Goal: Task Accomplishment & Management: Use online tool/utility

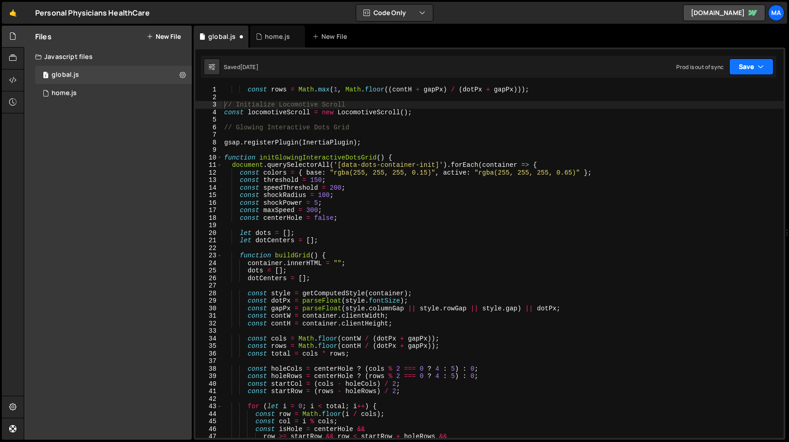
click at [768, 70] on button "Save" at bounding box center [752, 66] width 44 height 16
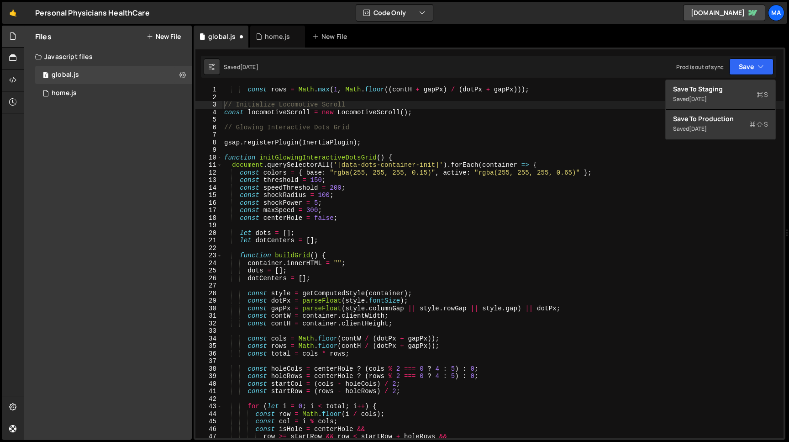
click at [575, 18] on div "🤙 Personal Physicians HealthCare ⚠️ Code is being edited in another browser Cod…" at bounding box center [395, 13] width 786 height 22
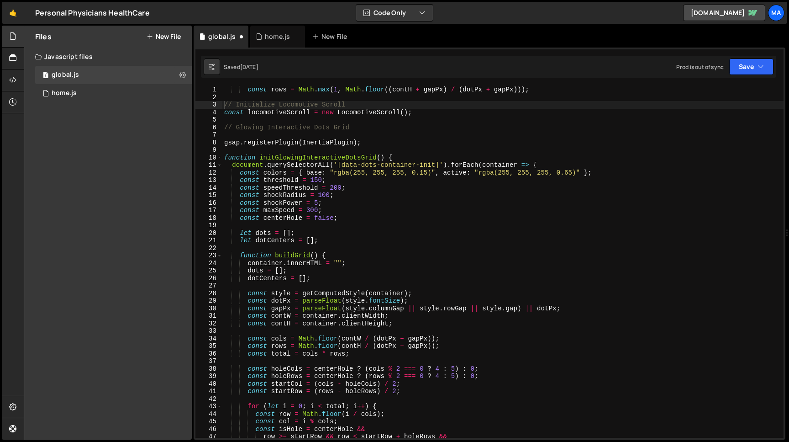
click at [262, 132] on div "const rows = Math . max ( 1 , Math . floor (( contH + gapPx ) / ( dotPx + gapPx…" at bounding box center [502, 269] width 561 height 367
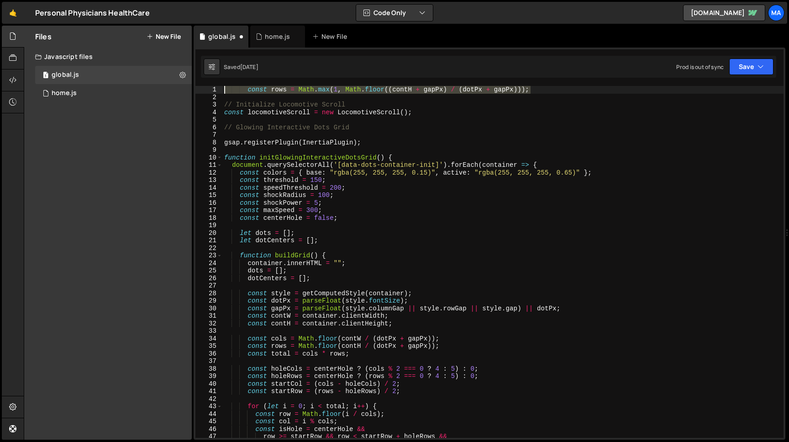
drag, startPoint x: 534, startPoint y: 89, endPoint x: 207, endPoint y: 90, distance: 326.2
click at [222, 90] on div "const rows = Math . max ( 1 , Math . floor (( contH + gapPx ) / ( dotPx + gapPx…" at bounding box center [502, 262] width 561 height 352
type textarea "const rows = Math.max(1, Math.floor((contH + gapPx) / (dotPx + gapPx)));"
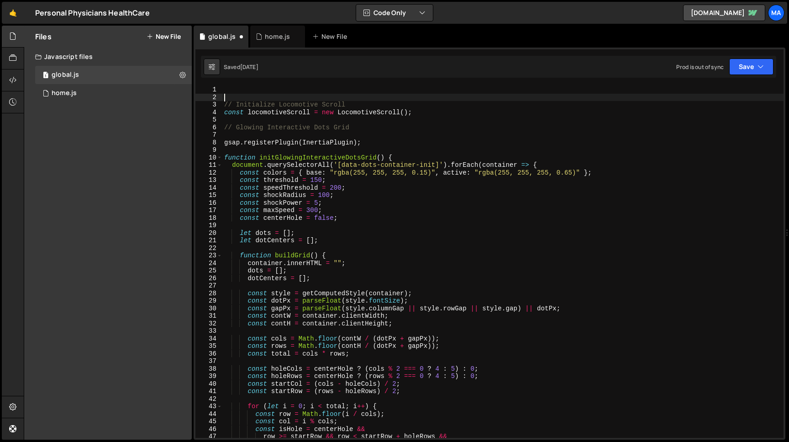
type textarea "// Initialize Locomotive Scroll"
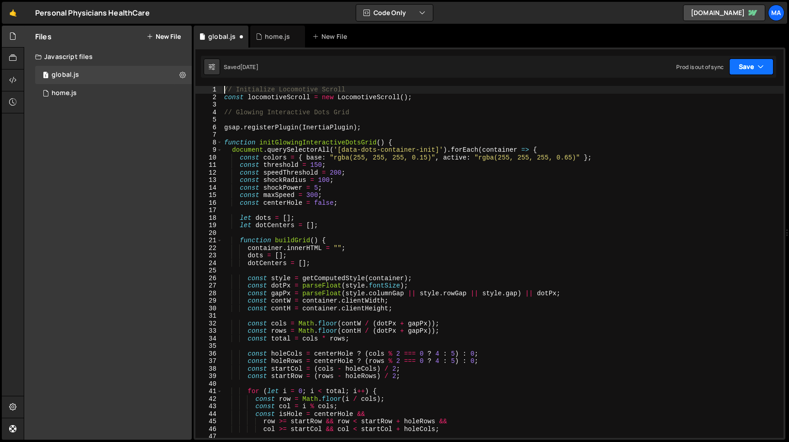
click at [750, 70] on button "Save" at bounding box center [752, 66] width 44 height 16
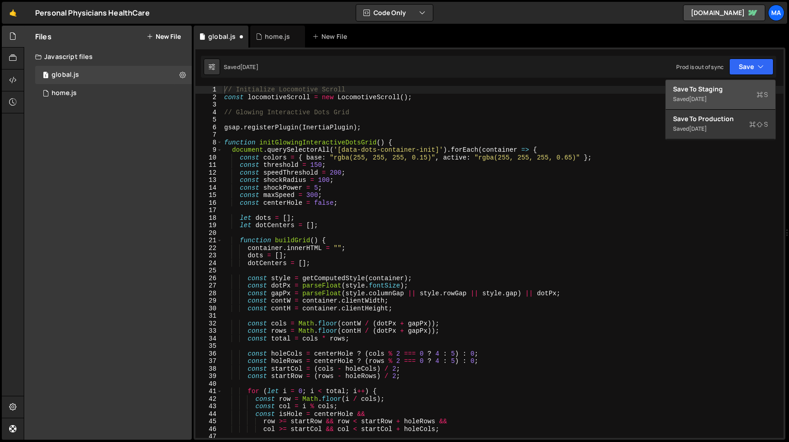
click at [733, 90] on div "Save to Staging S" at bounding box center [720, 89] width 95 height 9
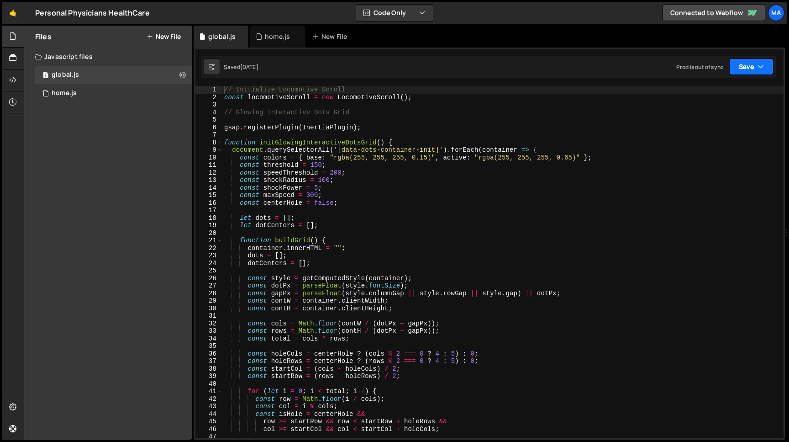
click at [741, 70] on button "Save" at bounding box center [752, 66] width 44 height 16
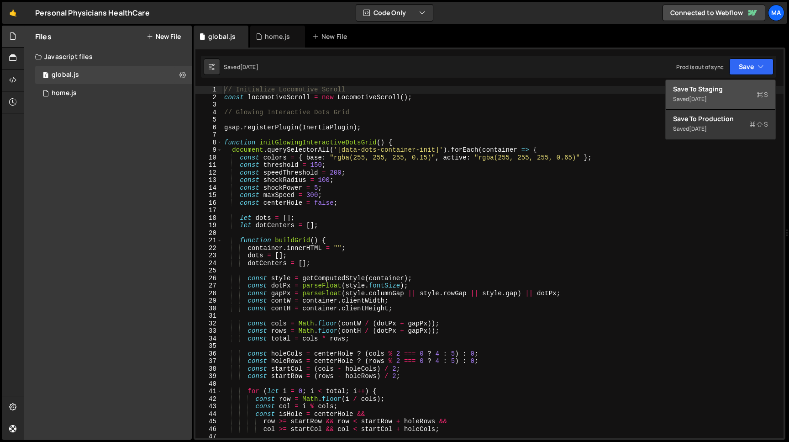
click at [728, 89] on div "Save to Staging S" at bounding box center [720, 89] width 95 height 9
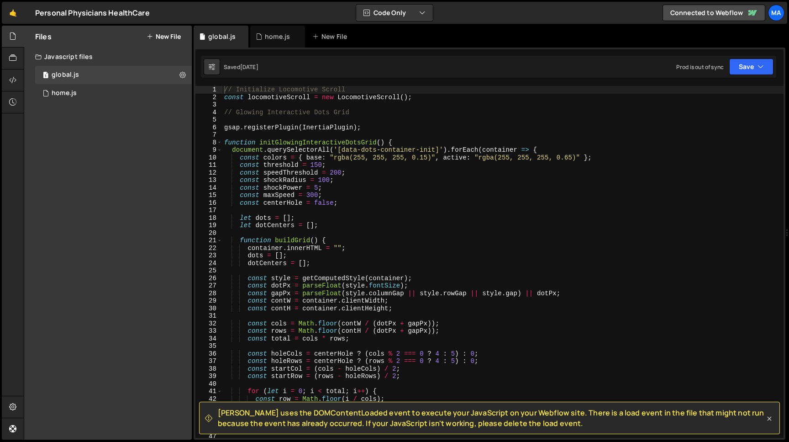
click at [771, 417] on icon at bounding box center [769, 418] width 9 height 9
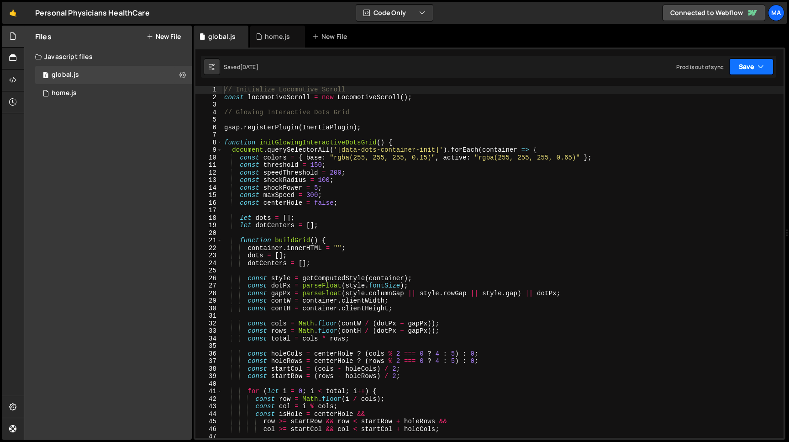
click at [747, 74] on button "Save" at bounding box center [752, 66] width 44 height 16
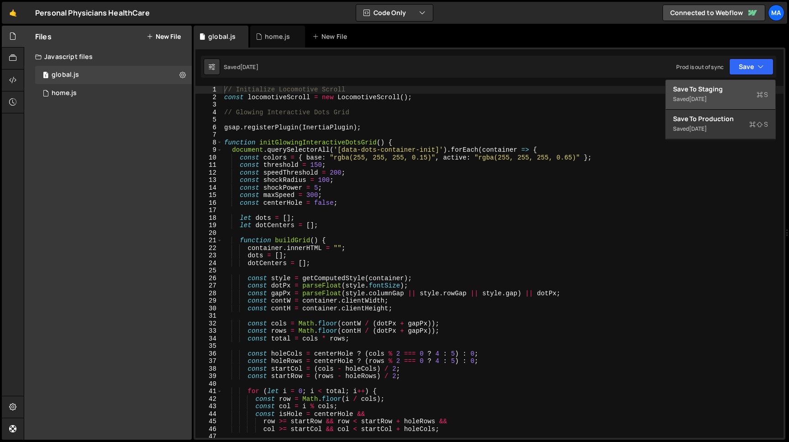
click at [728, 91] on div "Save to Staging S" at bounding box center [720, 89] width 95 height 9
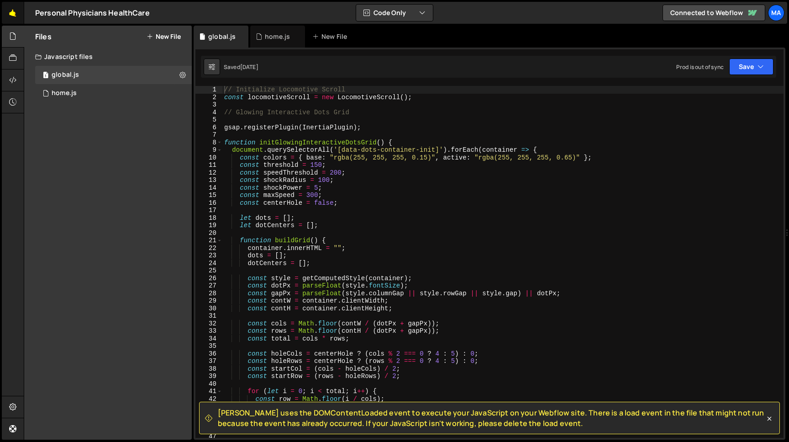
click at [13, 16] on link "🤙" at bounding box center [13, 13] width 22 height 22
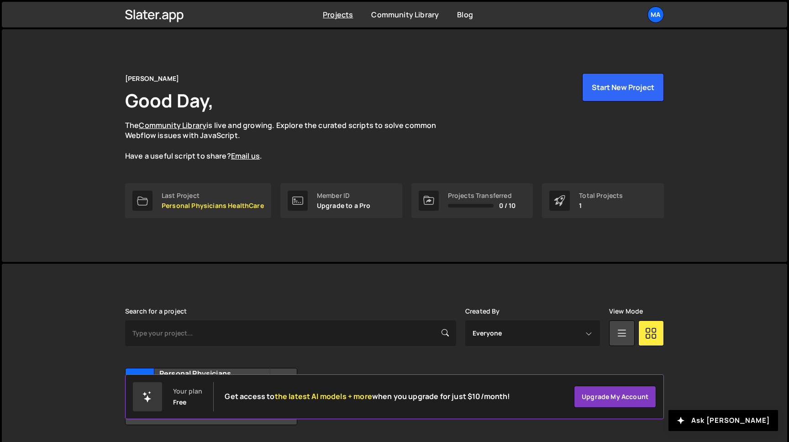
scroll to position [29, 0]
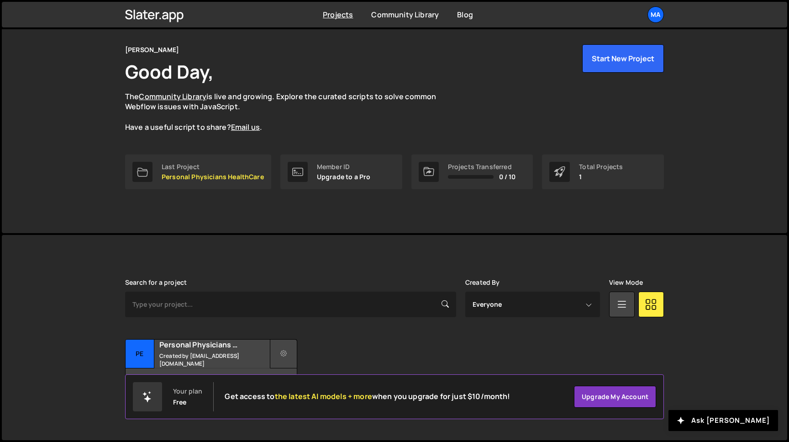
click at [284, 351] on icon at bounding box center [283, 353] width 6 height 9
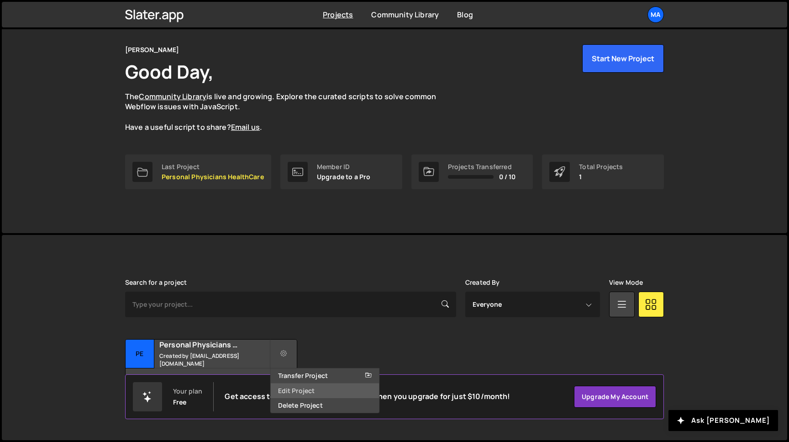
click at [302, 394] on link "Edit Project" at bounding box center [325, 390] width 109 height 15
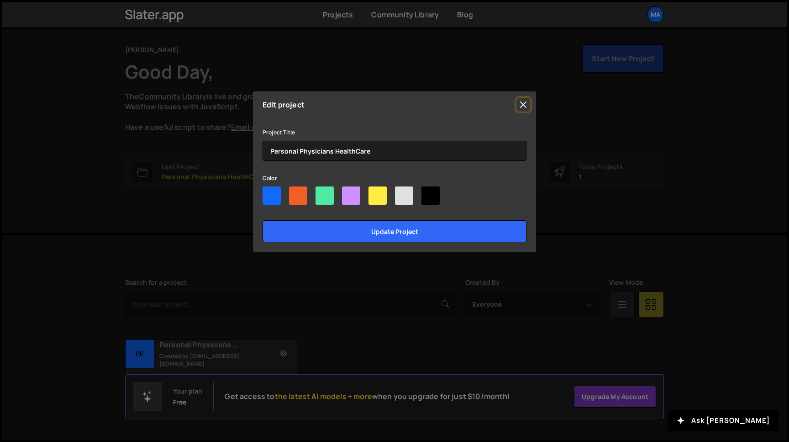
click at [524, 106] on button "Close" at bounding box center [524, 105] width 14 height 14
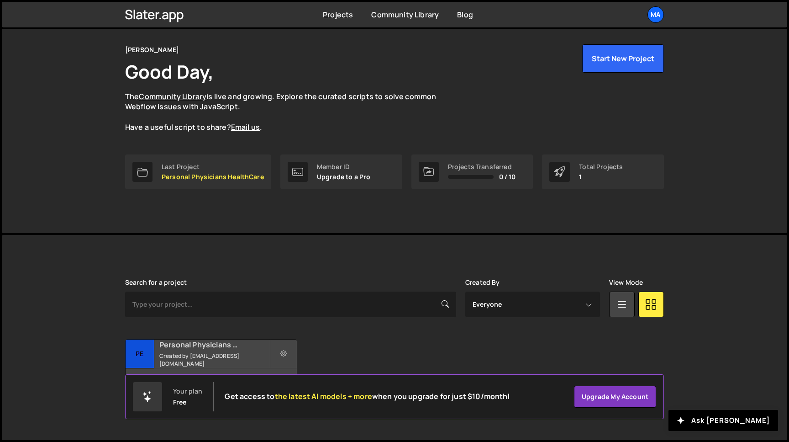
click at [189, 347] on h2 "Personal Physicians HealthCare" at bounding box center [214, 344] width 110 height 10
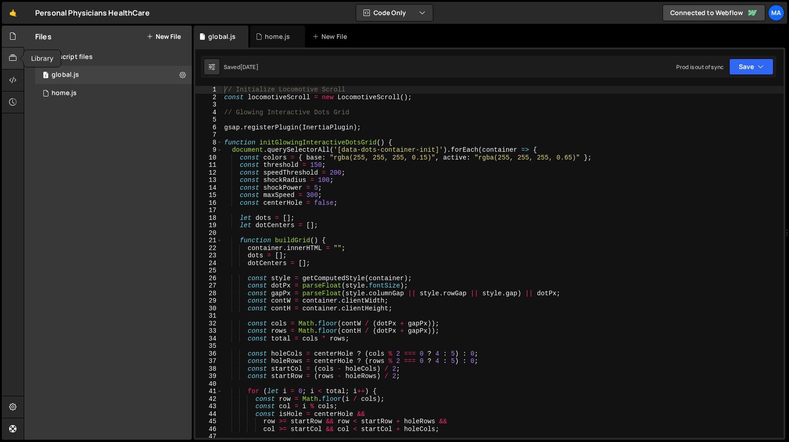
click at [17, 58] on div at bounding box center [13, 59] width 22 height 22
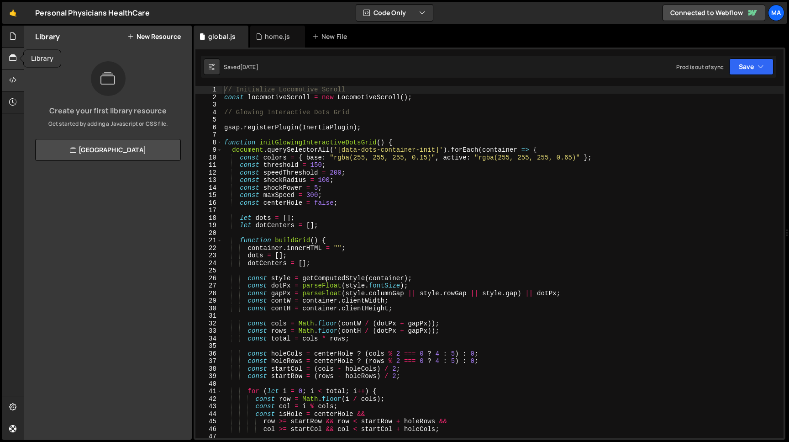
click at [16, 79] on icon at bounding box center [12, 80] width 7 height 10
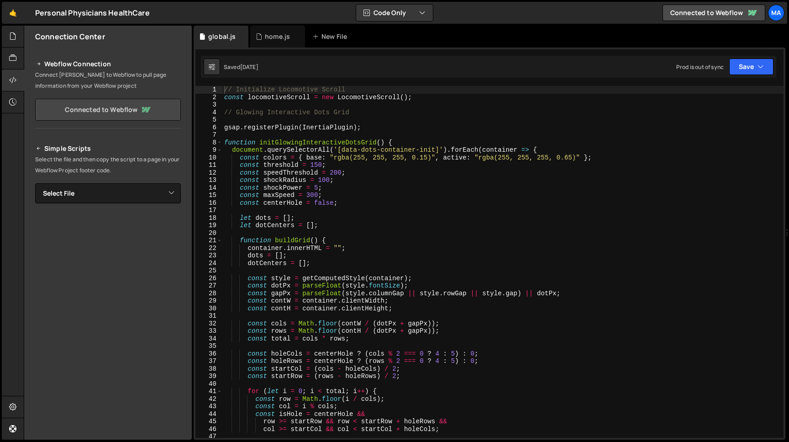
click at [106, 110] on link "Connected to Webflow" at bounding box center [108, 110] width 146 height 22
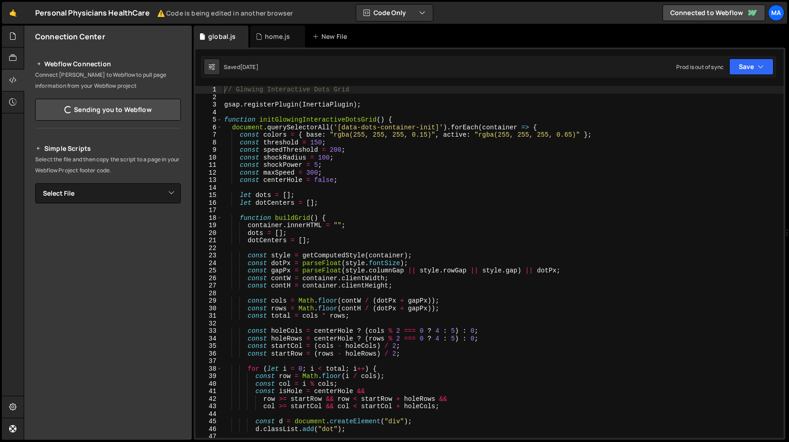
click at [225, 90] on div "// Glowing Interactive Dots Grid gsap . registerPlugin ( InertiaPlugin ) ; func…" at bounding box center [502, 269] width 561 height 367
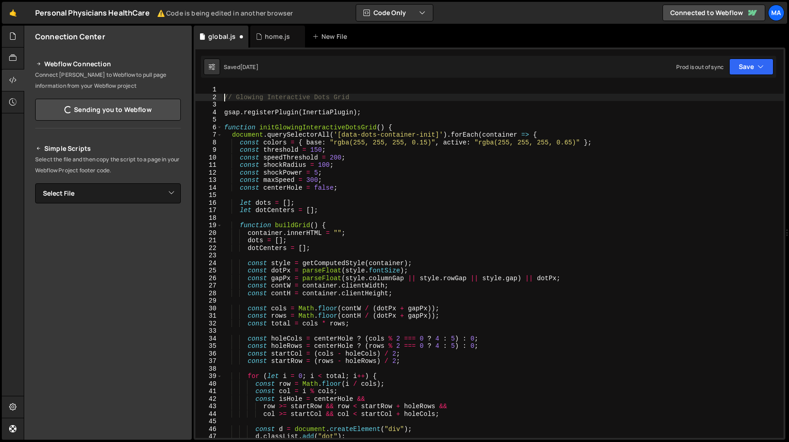
type textarea "// Glowing Interactive Dots Grid"
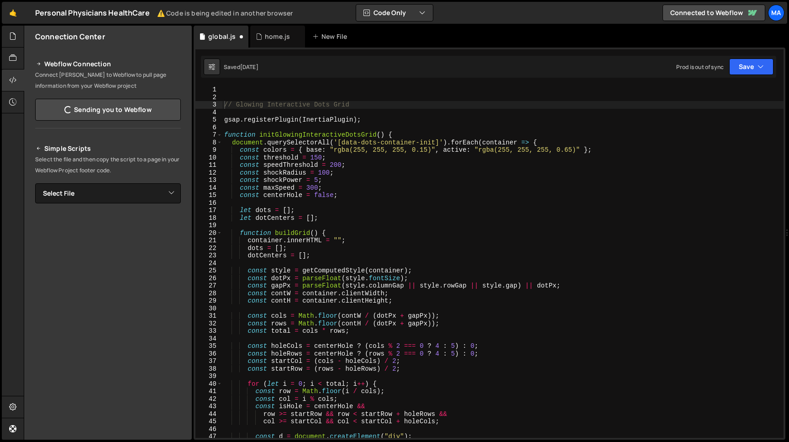
click at [239, 86] on div "XXXXXXXXXXXXXXXXXXXXXXXXXXXXXXXXXXXXXXXXXXXXXXXXXXXXXXXXXXXXXXXXXXXXXXXXXXXXXXX…" at bounding box center [490, 244] width 592 height 392
click at [237, 88] on div "// Glowing Interactive Dots Grid gsap . registerPlugin ( InertiaPlugin ) ; func…" at bounding box center [502, 269] width 561 height 367
paste textarea "const locomotiveScroll = new LocomotiveScroll();"
type textarea "const locomotiveScroll = new LocomotiveScroll();"
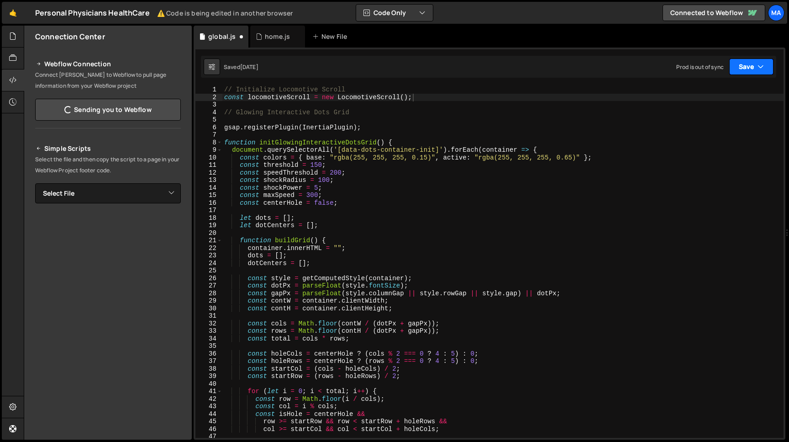
click at [743, 71] on button "Save" at bounding box center [752, 66] width 44 height 16
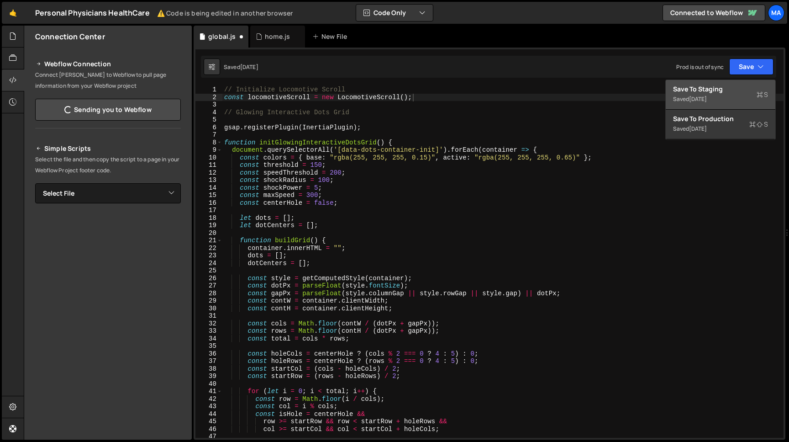
click at [727, 91] on div "Save to Staging S" at bounding box center [720, 89] width 95 height 9
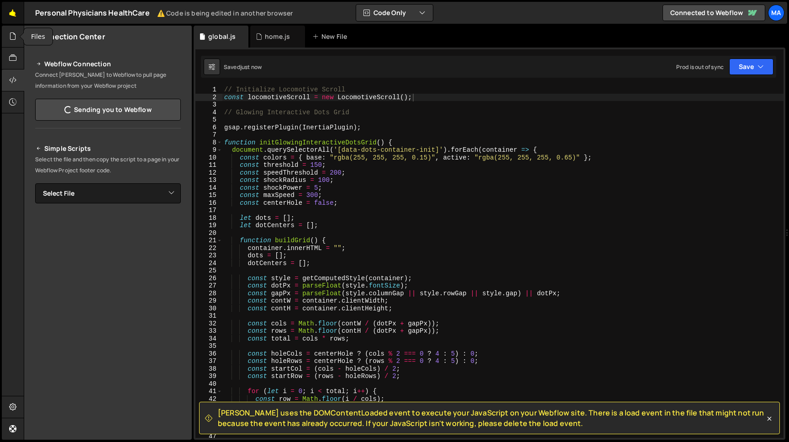
click at [16, 11] on link "🤙" at bounding box center [13, 13] width 22 height 22
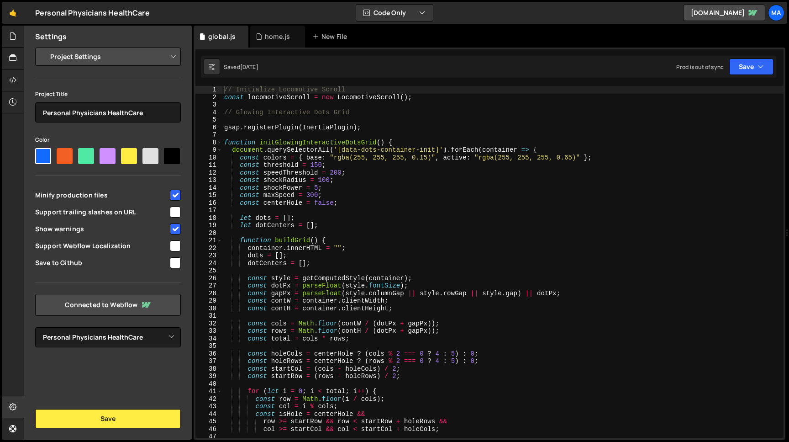
select select "68cedaf8e1e4651f5314a2f2"
click at [177, 229] on input "checkbox" at bounding box center [175, 228] width 11 height 11
click at [174, 229] on input "checkbox" at bounding box center [175, 228] width 11 height 11
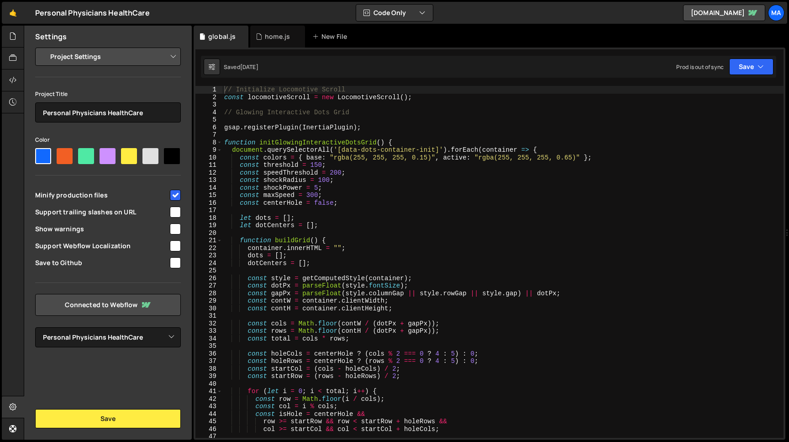
checkbox input "true"
click at [108, 418] on button "Save" at bounding box center [108, 418] width 146 height 19
click at [11, 61] on icon at bounding box center [12, 58] width 7 height 10
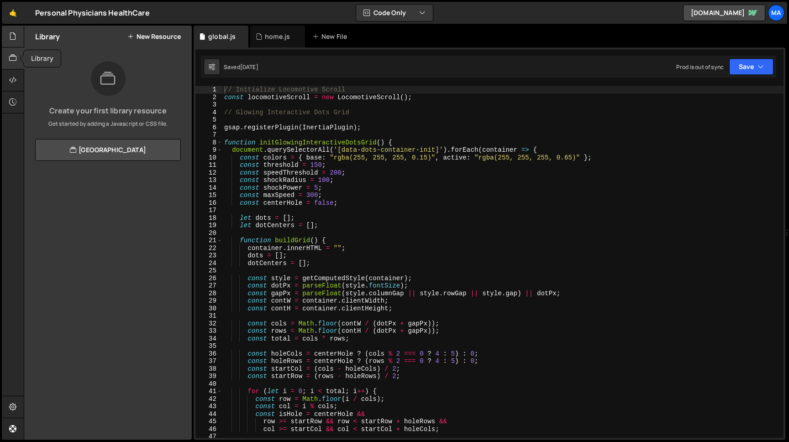
click at [12, 38] on icon at bounding box center [12, 36] width 7 height 10
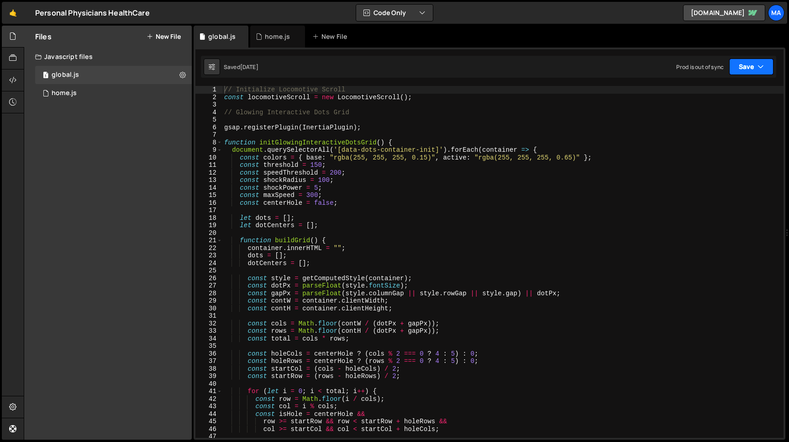
click at [752, 65] on button "Save" at bounding box center [752, 66] width 44 height 16
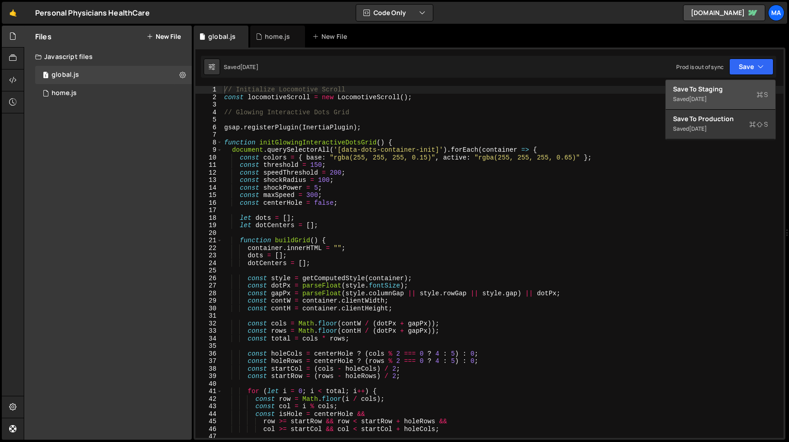
click at [728, 86] on div "Save to Staging S" at bounding box center [720, 89] width 95 height 9
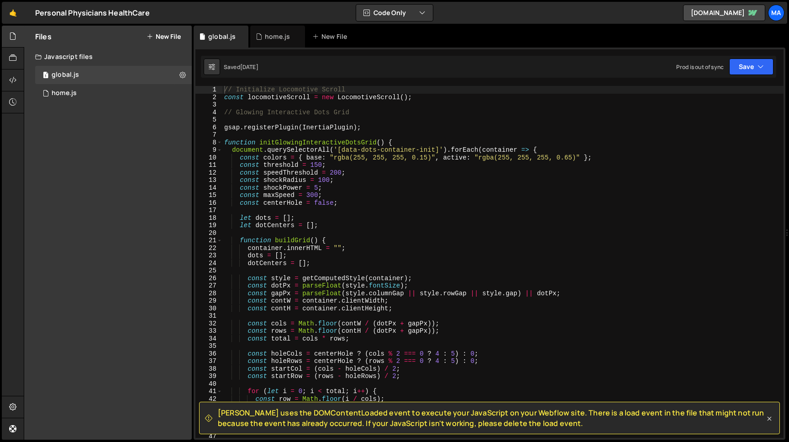
click at [771, 417] on icon at bounding box center [769, 418] width 9 height 9
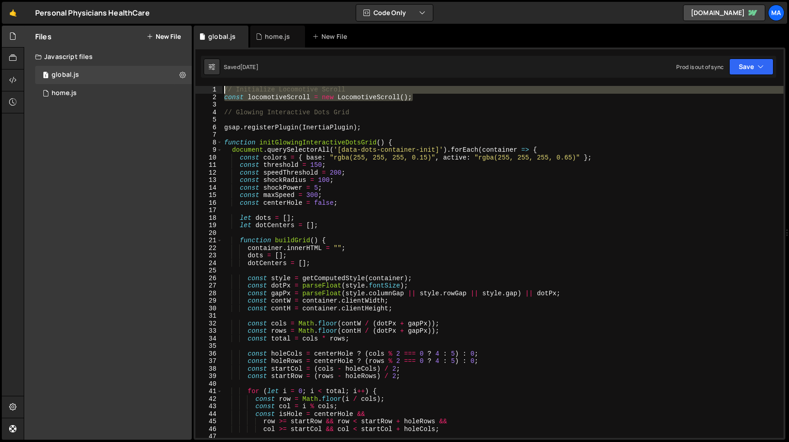
drag, startPoint x: 417, startPoint y: 99, endPoint x: 208, endPoint y: 85, distance: 208.7
click at [222, 86] on div "// Initialize Locomotive Scroll const locomotiveScroll = new LocomotiveScroll (…" at bounding box center [502, 262] width 561 height 352
type textarea "// Initialize Locomotive Scroll const locomotiveScroll = new LocomotiveScroll();"
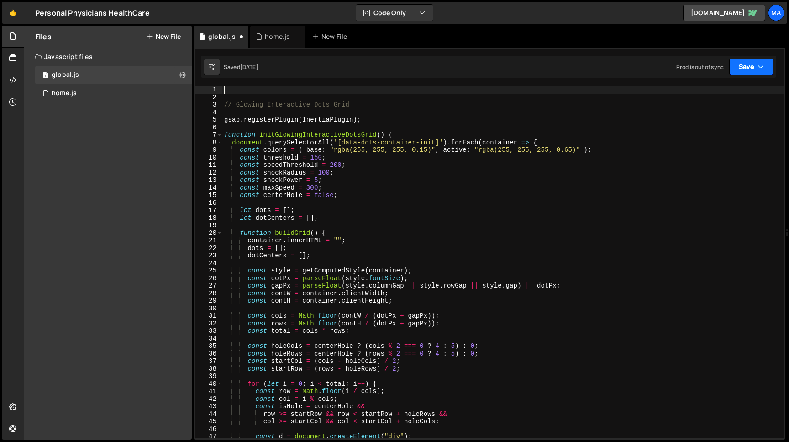
click at [751, 71] on button "Save" at bounding box center [752, 66] width 44 height 16
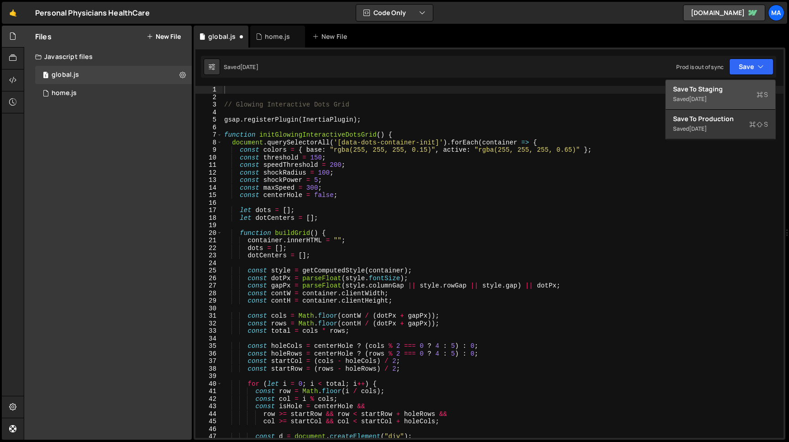
click at [739, 93] on div "Save to Staging S" at bounding box center [720, 89] width 95 height 9
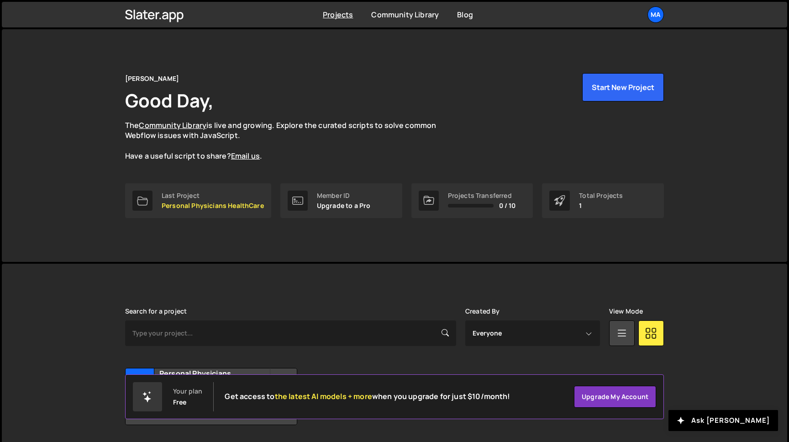
scroll to position [29, 0]
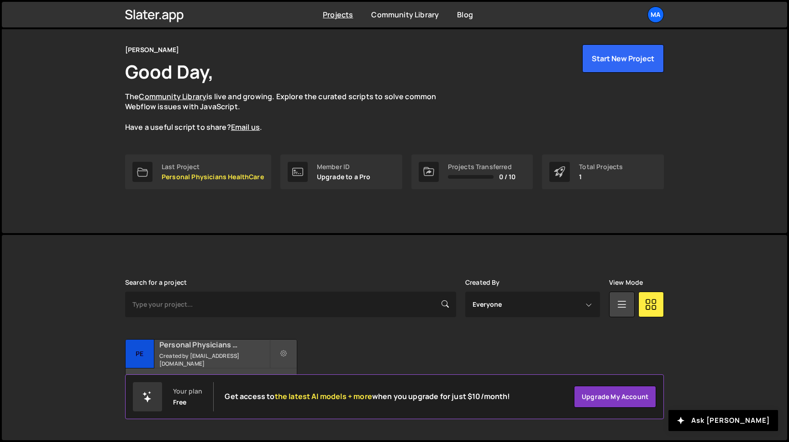
click at [190, 349] on h2 "Personal Physicians HealthCare" at bounding box center [214, 344] width 110 height 10
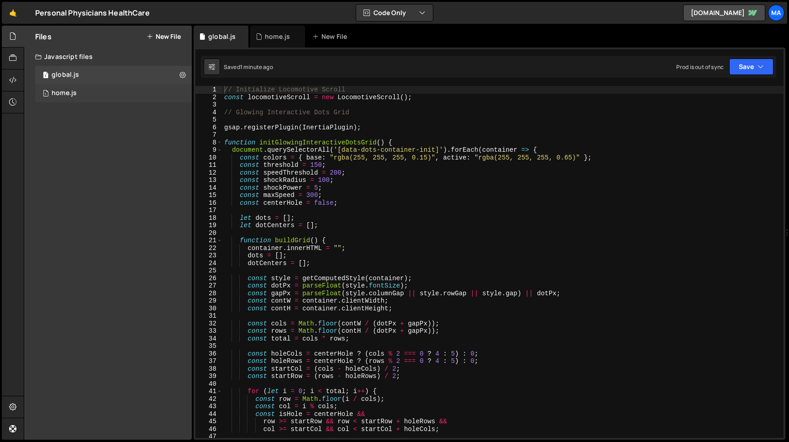
click at [88, 93] on div "1 home.js 0" at bounding box center [113, 93] width 157 height 18
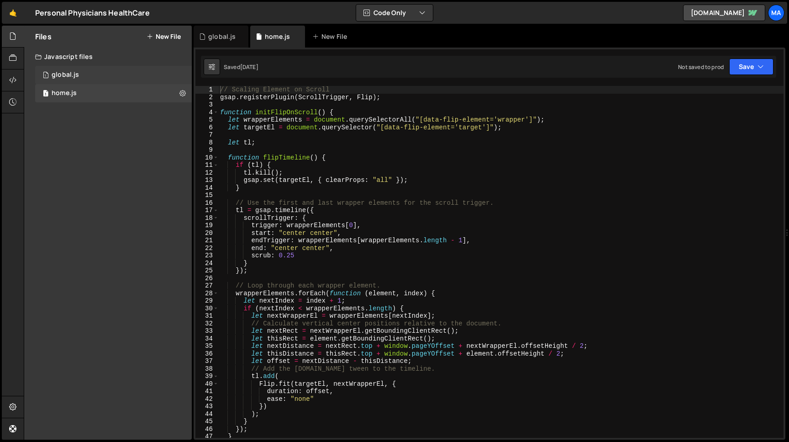
click at [86, 78] on div "1 global.js 0" at bounding box center [113, 75] width 157 height 18
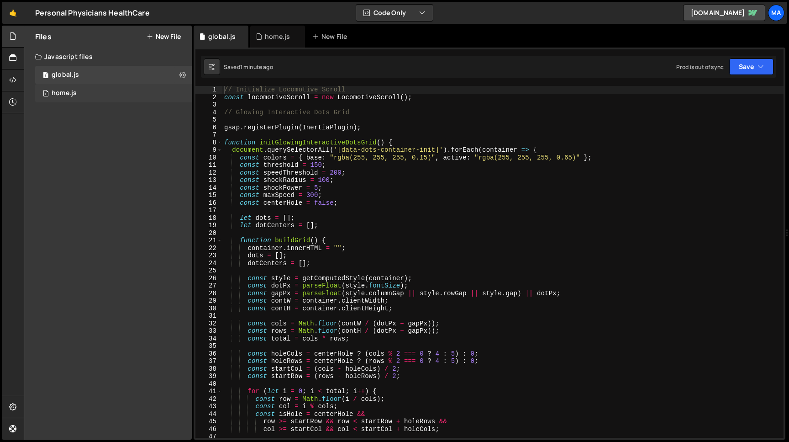
click at [90, 95] on div "1 home.js 0" at bounding box center [113, 93] width 157 height 18
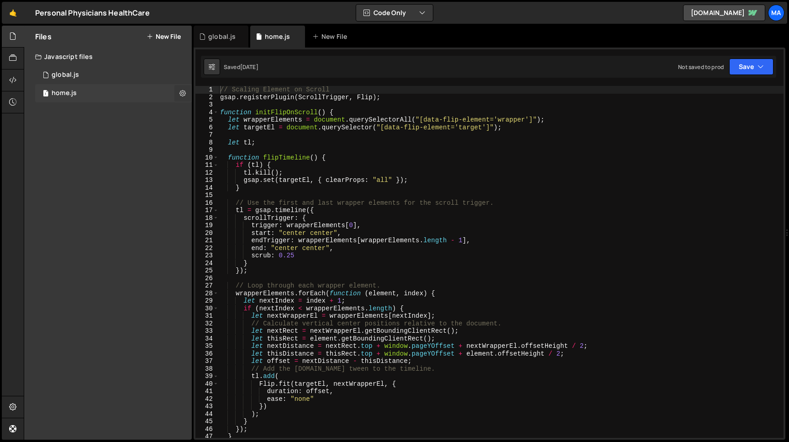
click at [185, 92] on icon at bounding box center [183, 93] width 6 height 9
type input "home"
radio input "true"
checkbox input "true"
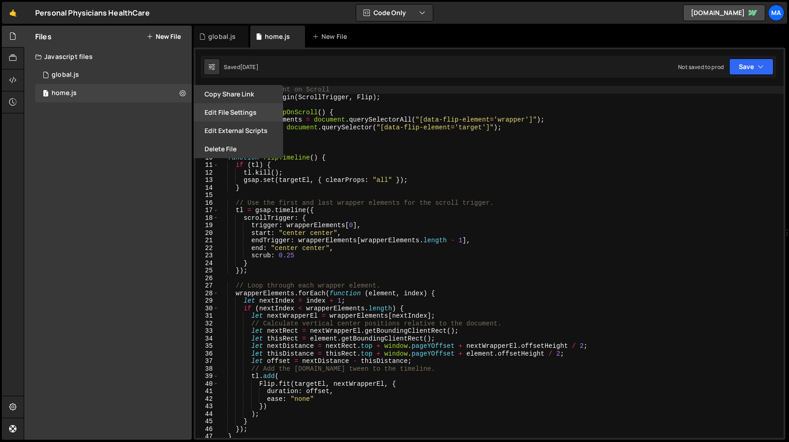
click at [226, 108] on button "Edit File Settings" at bounding box center [239, 112] width 90 height 18
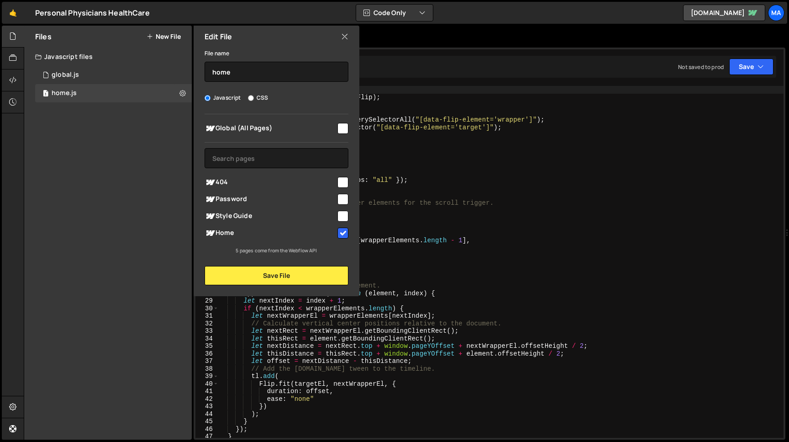
click at [136, 150] on div "Files New File Javascript files 1 global.js 0 1 home.js 0 CSS files Copy share …" at bounding box center [108, 233] width 168 height 414
click at [348, 35] on icon at bounding box center [344, 37] width 7 height 10
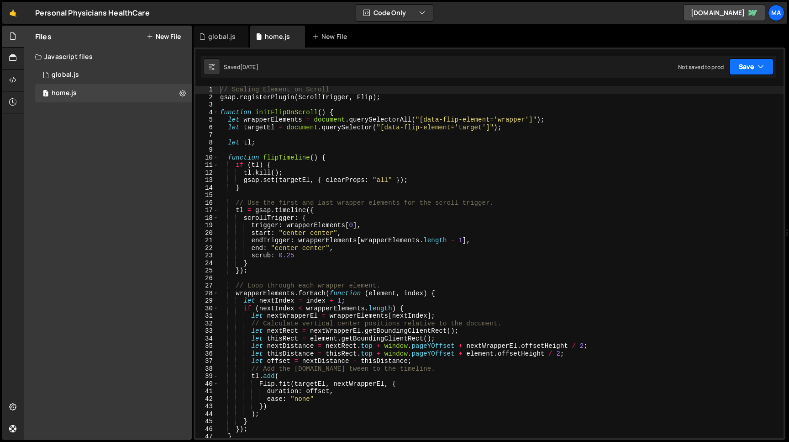
click at [742, 64] on button "Save" at bounding box center [752, 66] width 44 height 16
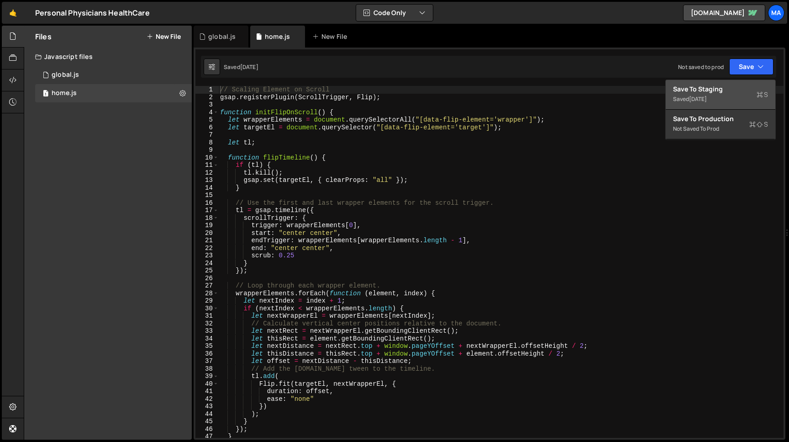
click at [718, 93] on div "Save to Staging S" at bounding box center [720, 89] width 95 height 9
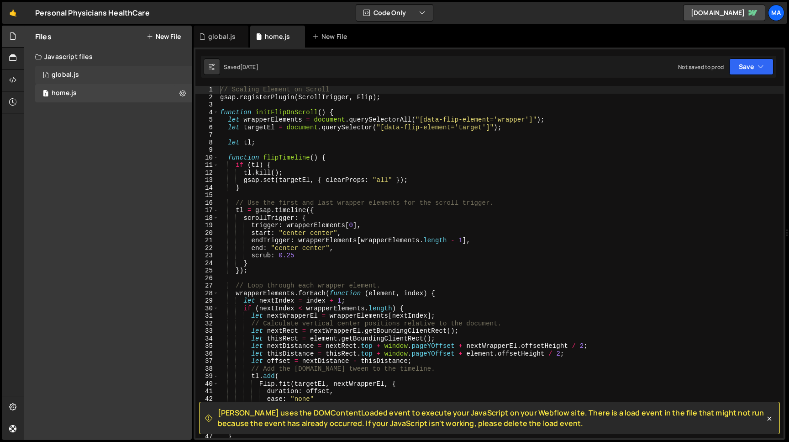
click at [140, 71] on div "1 global.js 0" at bounding box center [113, 75] width 157 height 18
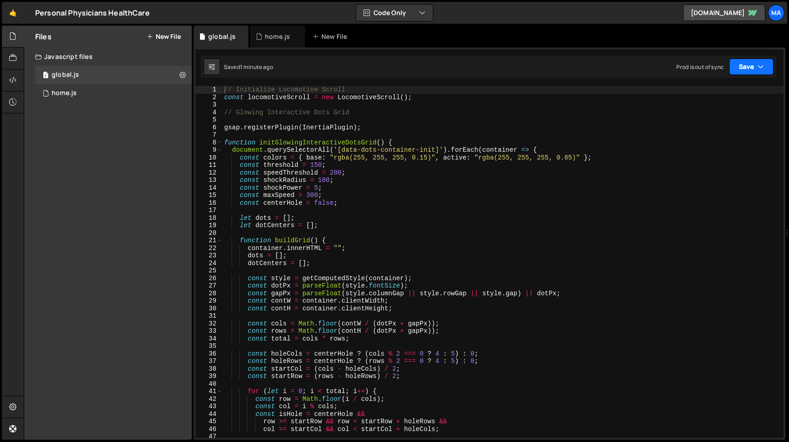
click at [745, 69] on button "Save" at bounding box center [752, 66] width 44 height 16
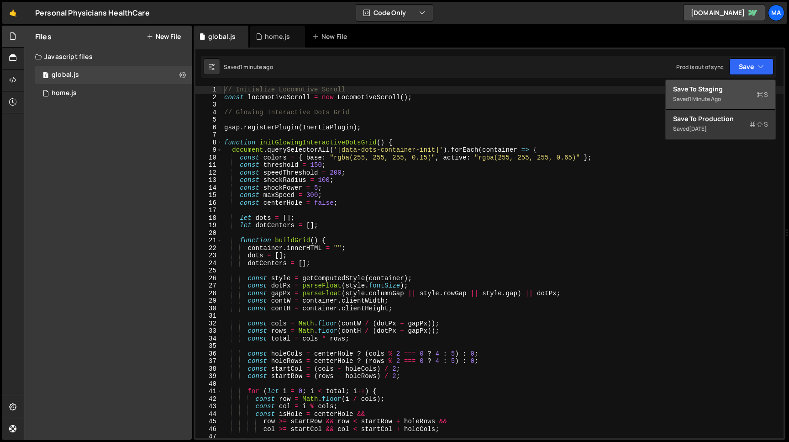
click at [716, 89] on div "Save to Staging S" at bounding box center [720, 89] width 95 height 9
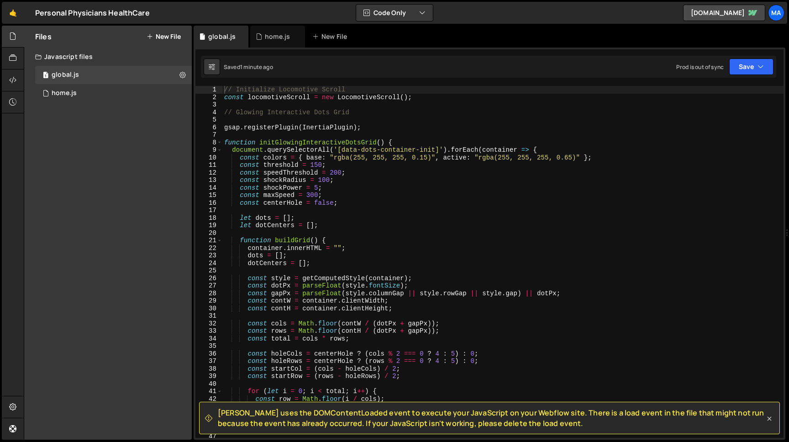
click at [768, 417] on icon at bounding box center [770, 419] width 4 height 4
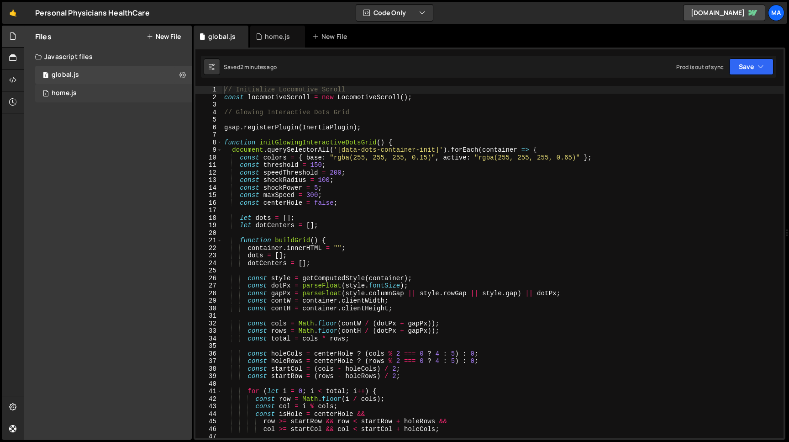
click at [93, 90] on div "1 home.js 0" at bounding box center [113, 93] width 157 height 18
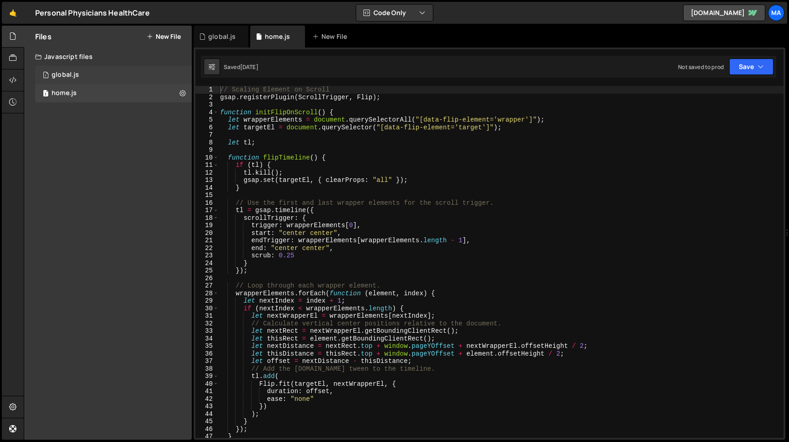
click at [86, 79] on div "1 global.js 0" at bounding box center [113, 75] width 157 height 18
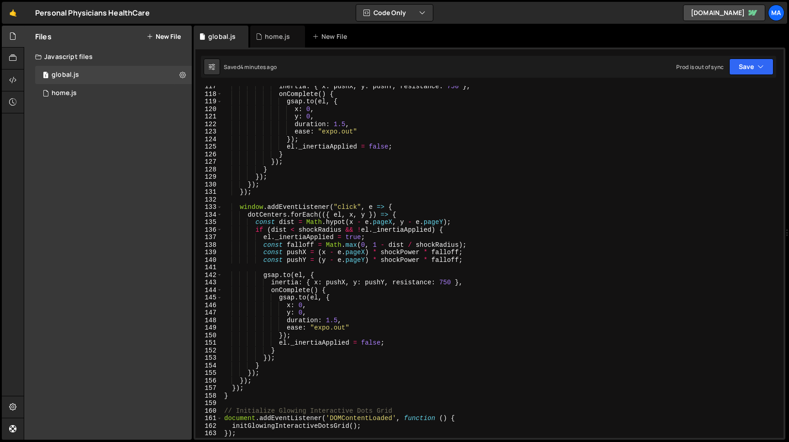
scroll to position [878, 0]
